Goal: Information Seeking & Learning: Learn about a topic

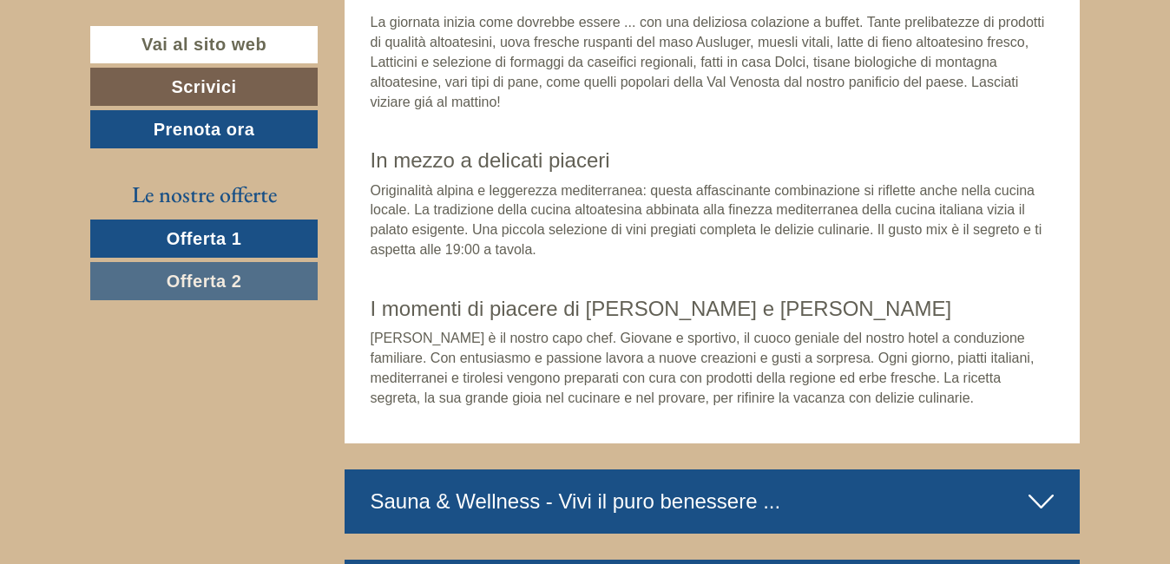
scroll to position [4617, 0]
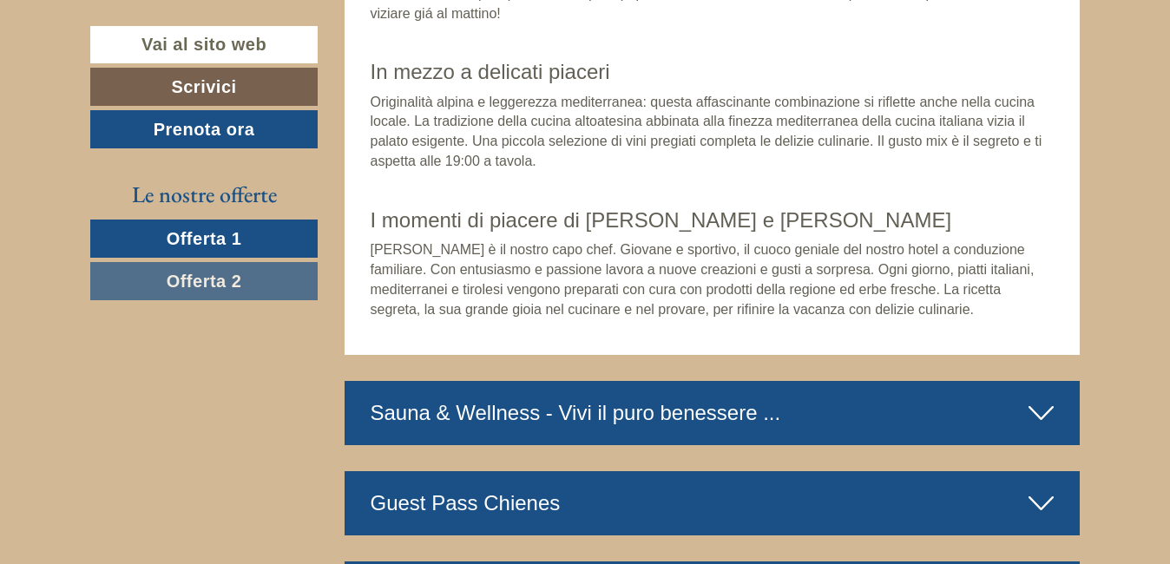
click at [1040, 398] on icon at bounding box center [1040, 413] width 25 height 30
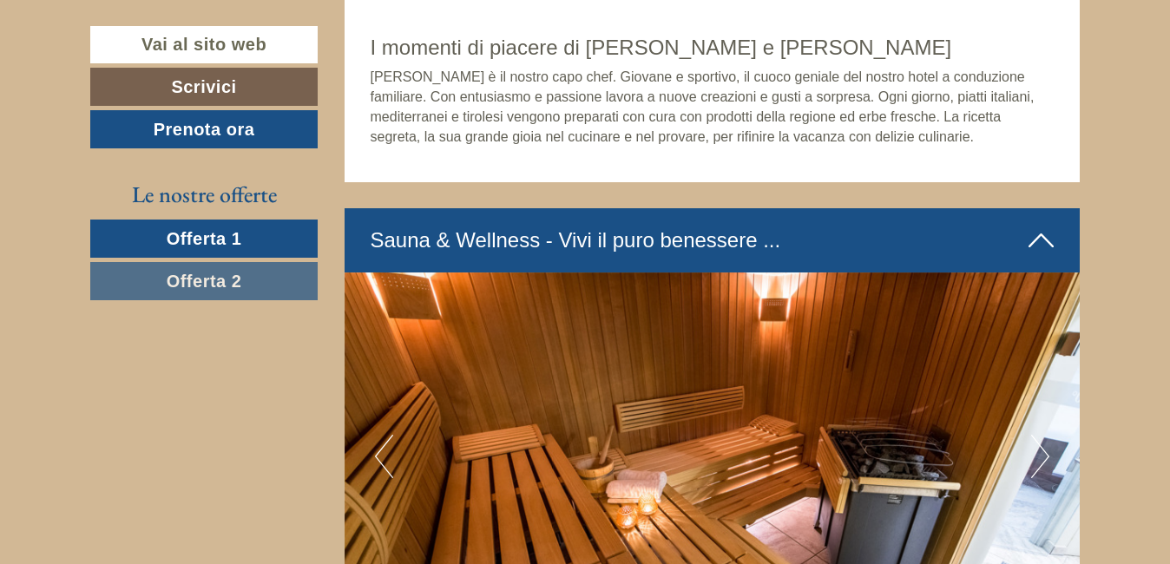
scroll to position [4790, 0]
click at [1051, 416] on img at bounding box center [713, 456] width 736 height 368
click at [1040, 434] on button "Next" at bounding box center [1040, 455] width 18 height 43
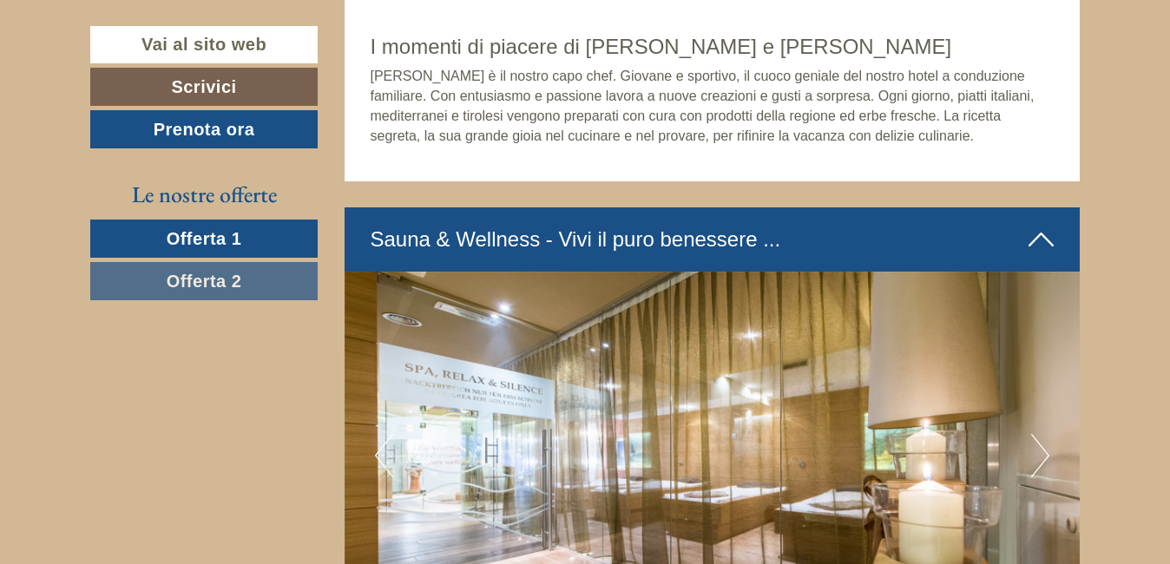
click at [1040, 434] on button "Next" at bounding box center [1040, 455] width 18 height 43
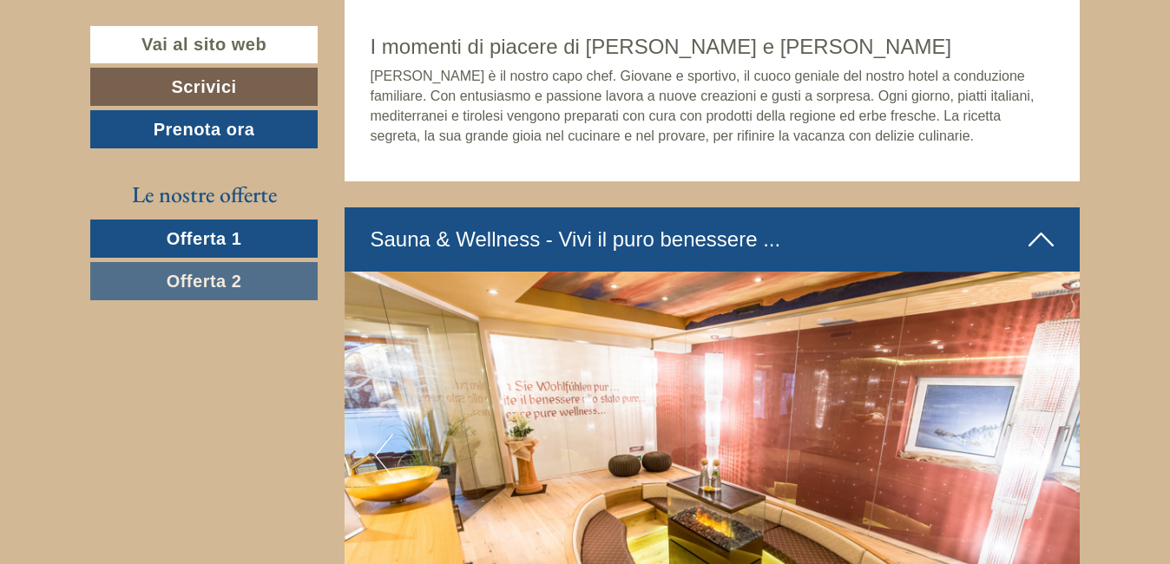
click at [1040, 434] on button "Next" at bounding box center [1040, 455] width 18 height 43
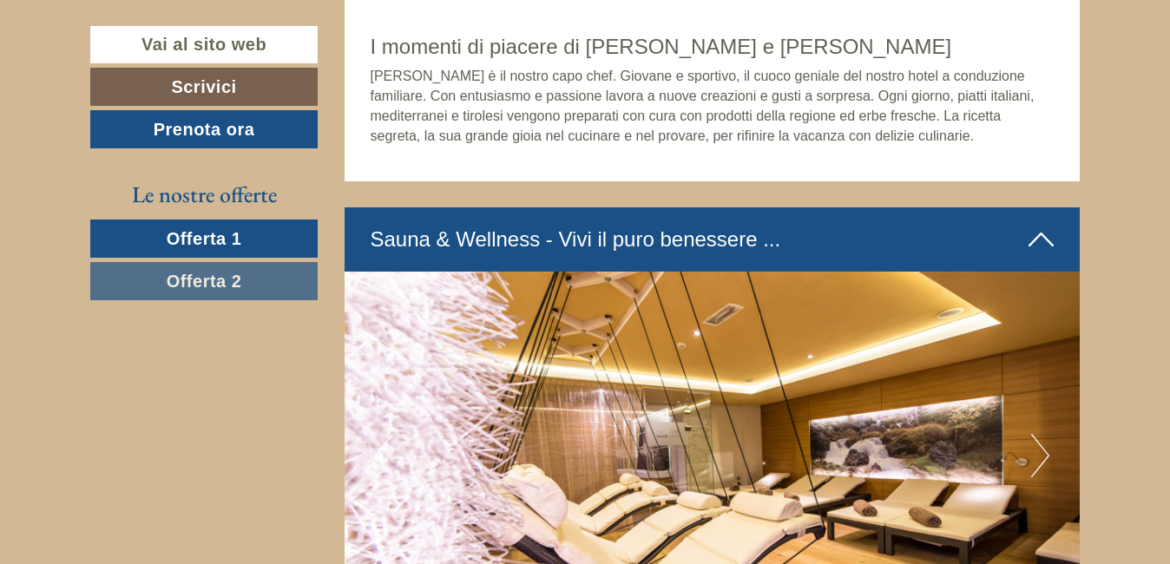
click at [1040, 434] on button "Next" at bounding box center [1040, 455] width 18 height 43
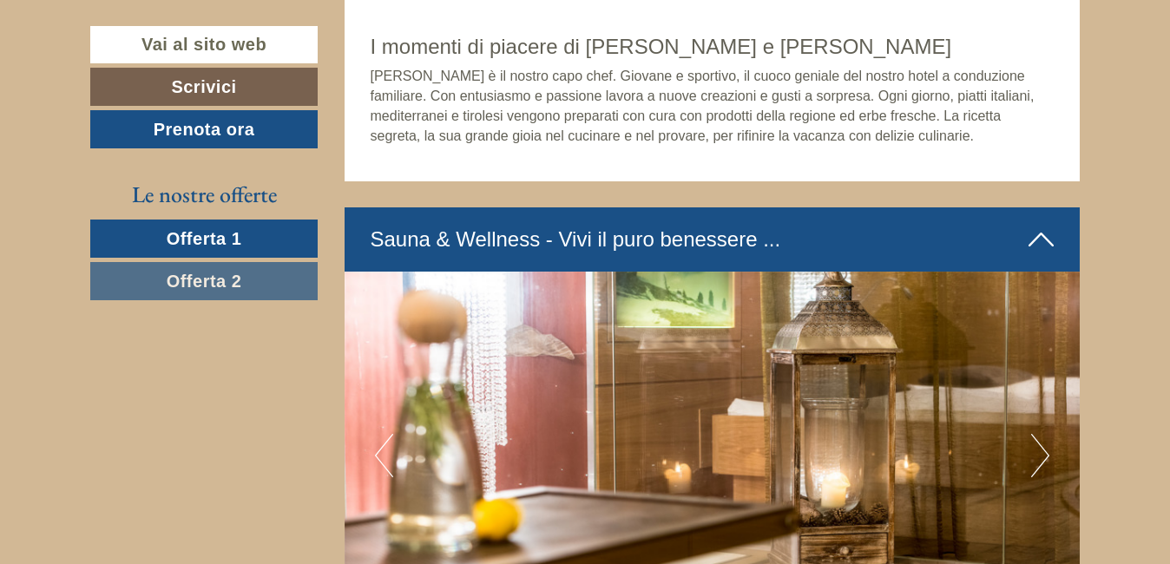
click at [1040, 434] on button "Next" at bounding box center [1040, 455] width 18 height 43
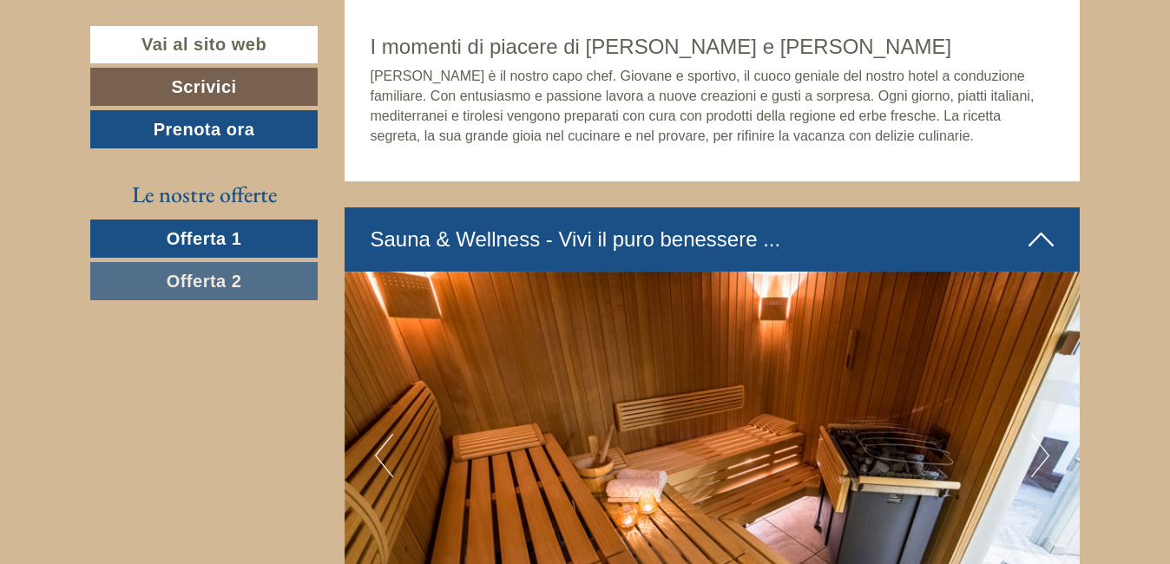
click at [1040, 434] on button "Next" at bounding box center [1040, 455] width 18 height 43
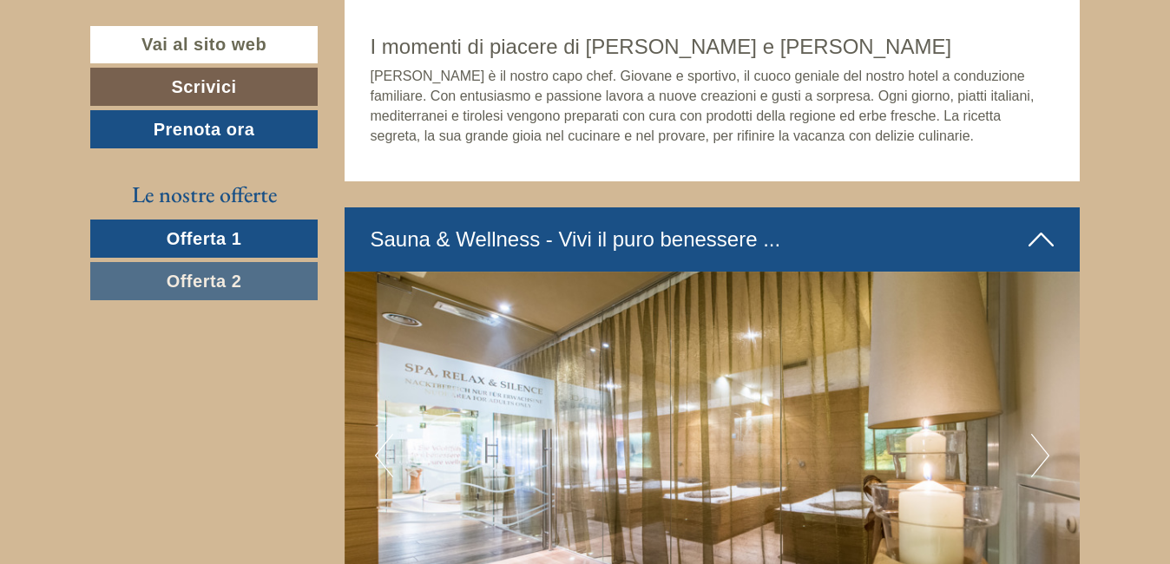
click at [1040, 434] on button "Next" at bounding box center [1040, 455] width 18 height 43
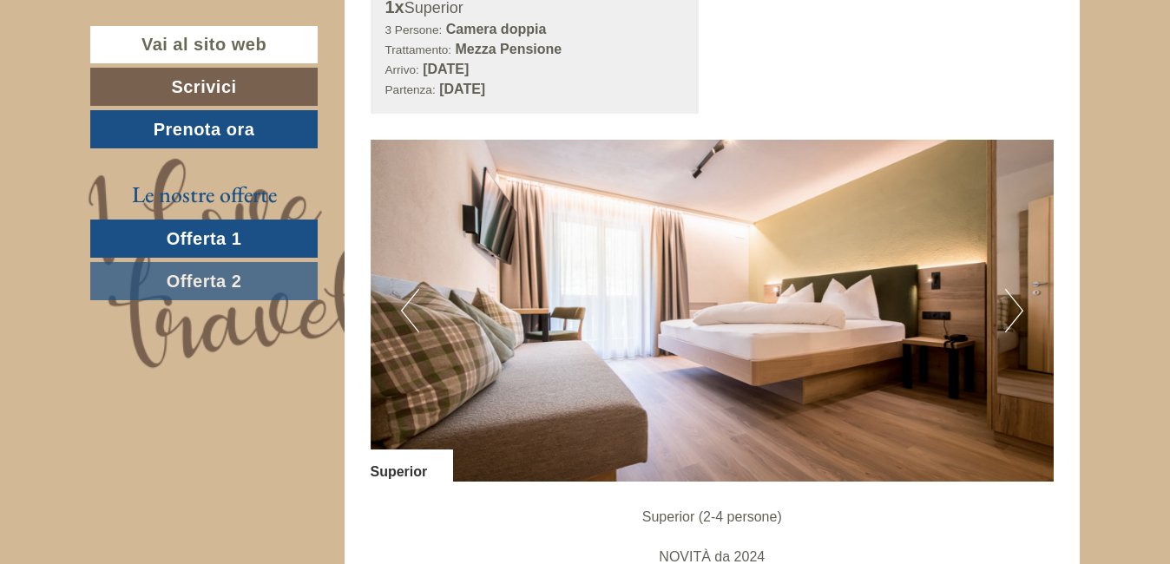
scroll to position [972, 0]
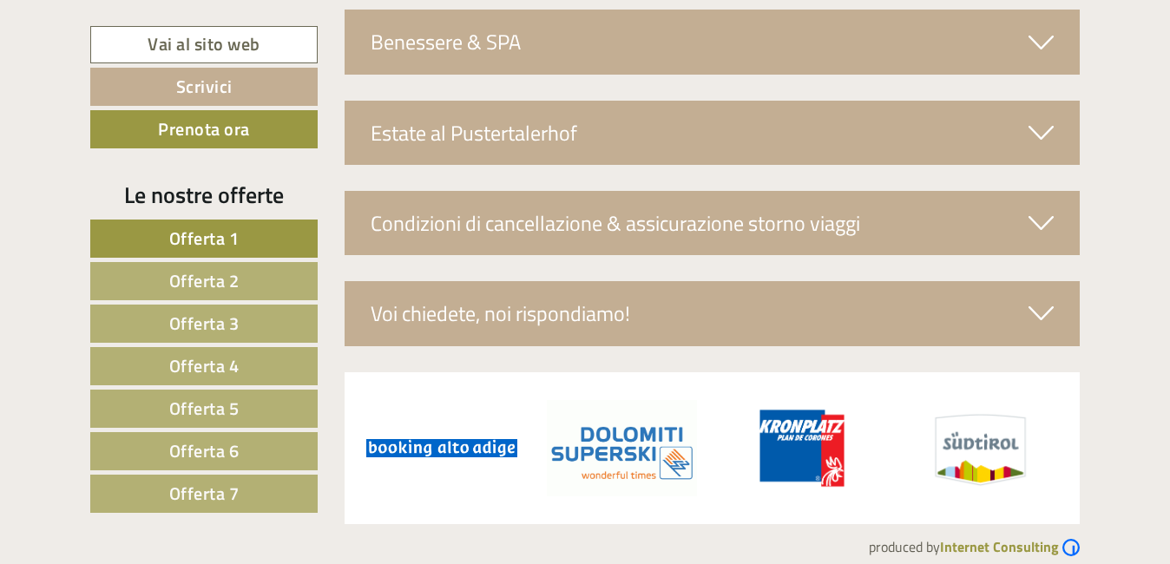
scroll to position [6075, 0]
